Goal: Book appointment/travel/reservation

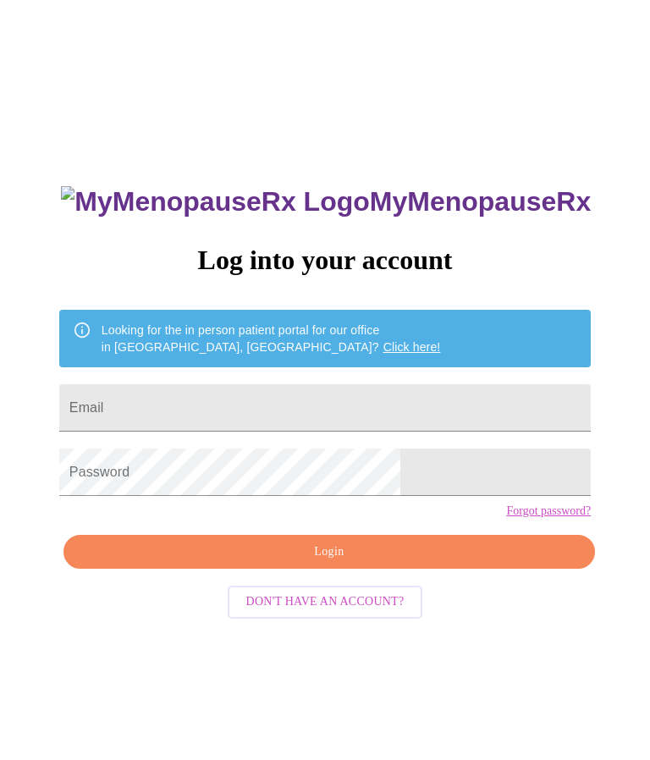
click at [323, 432] on input "Email" at bounding box center [325, 407] width 532 height 47
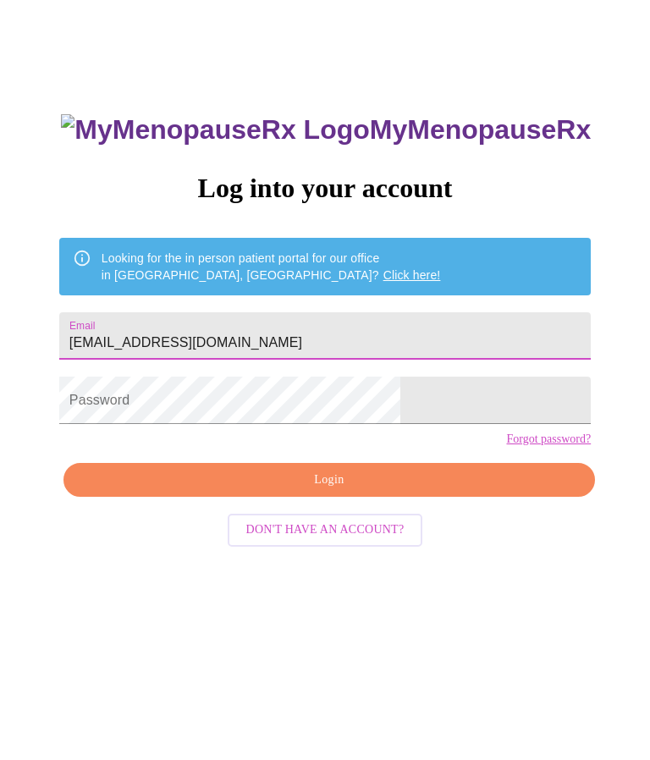
type input "angimoniqueburns@comcast.net"
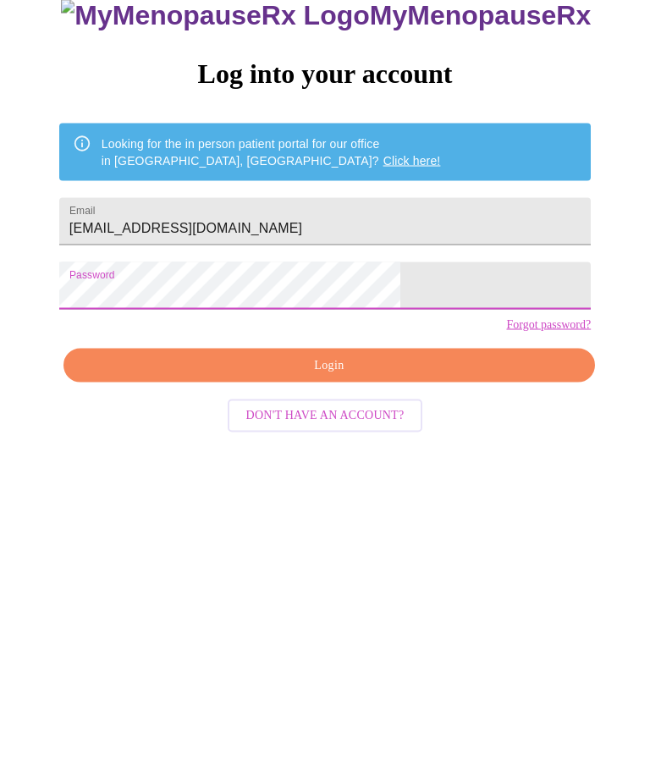
click at [372, 542] on span "Login" at bounding box center [329, 552] width 493 height 21
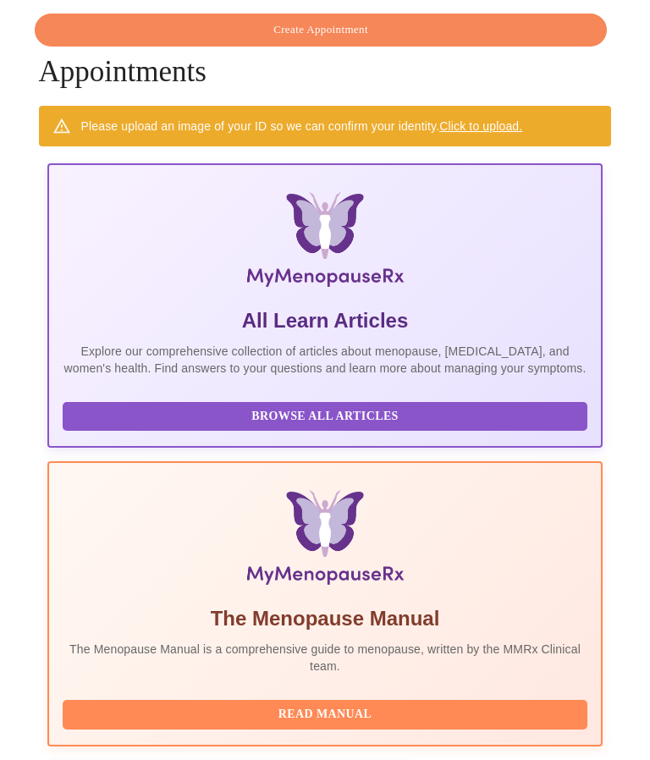
scroll to position [0, 337]
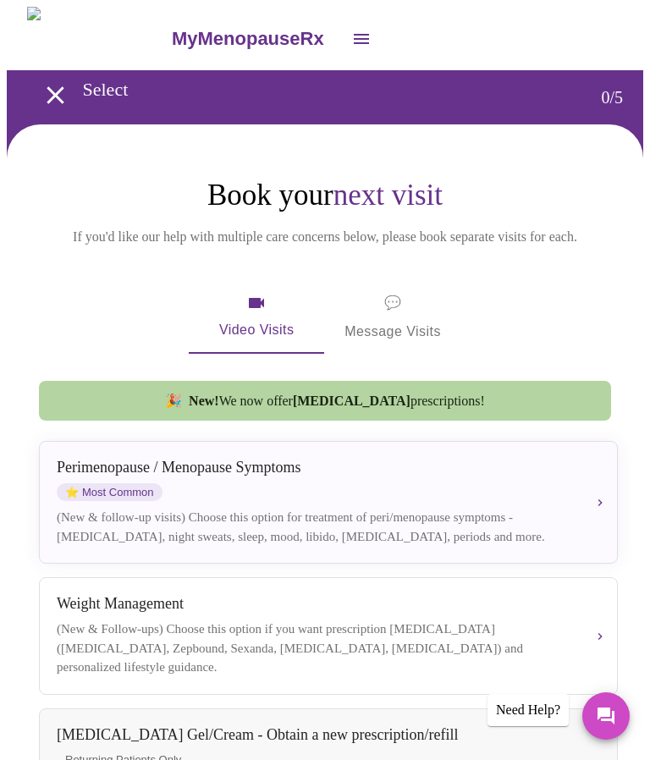
click at [225, 476] on div "Perimenopause / Menopause Symptoms" at bounding box center [315, 468] width 516 height 18
